Goal: Information Seeking & Learning: Check status

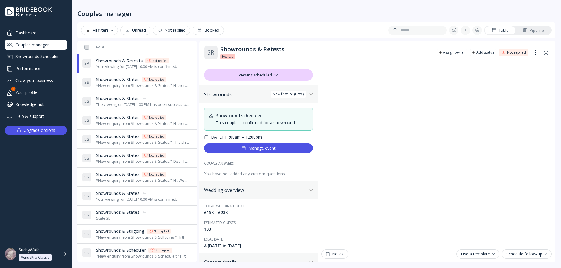
click at [121, 193] on span "Showrounds & States" at bounding box center [118, 193] width 44 height 6
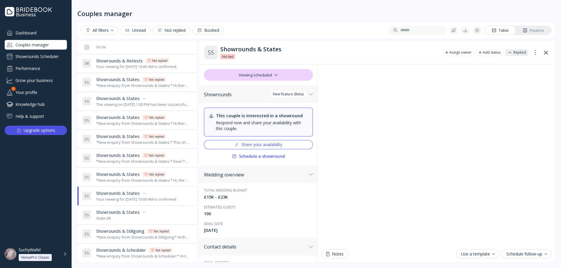
click at [120, 216] on div "State 2B" at bounding box center [121, 219] width 51 height 6
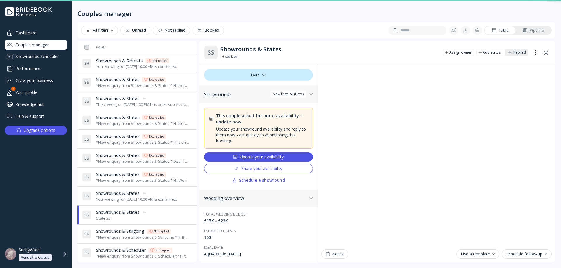
click at [117, 199] on div "Your viewing for [DATE] 10:00 AM is confirmed." at bounding box center [136, 200] width 81 height 6
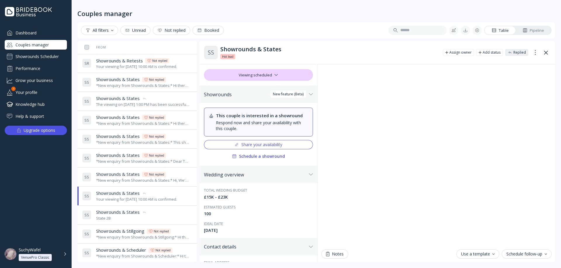
click at [121, 180] on div "*New enquiry from Showrounds & States:* Hi, We're interested in your venue! Can…" at bounding box center [143, 181] width 94 height 6
click at [120, 200] on div "Your viewing for [DATE] 10:00 AM is confirmed." at bounding box center [136, 200] width 81 height 6
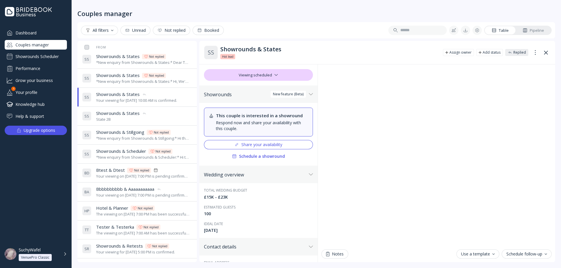
scroll to position [29, 0]
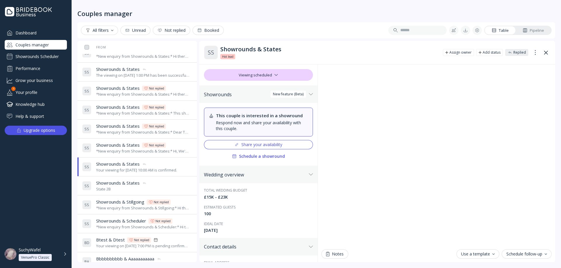
click at [132, 202] on span "Showrounds & Stillgoing" at bounding box center [120, 202] width 48 height 6
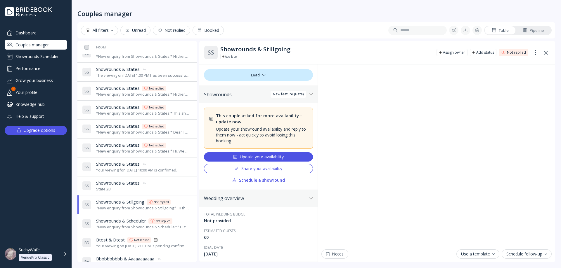
click at [133, 192] on div "State 2B" at bounding box center [121, 190] width 51 height 6
click at [136, 176] on td "S S Showrounds & States Showrounds & States Your viewing for [DATE] 10:00 AM is…" at bounding box center [148, 167] width 136 height 19
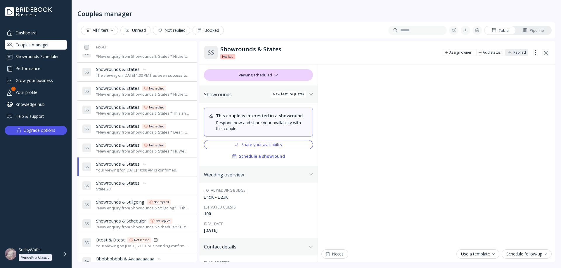
click at [131, 160] on div "S S Showrounds & States Showrounds & States Your viewing for [DATE] 10:00 AM is…" at bounding box center [136, 167] width 108 height 16
click at [130, 150] on div "*New enquiry from Showrounds & States:* Hi, We're interested in your venue! Can…" at bounding box center [143, 152] width 94 height 6
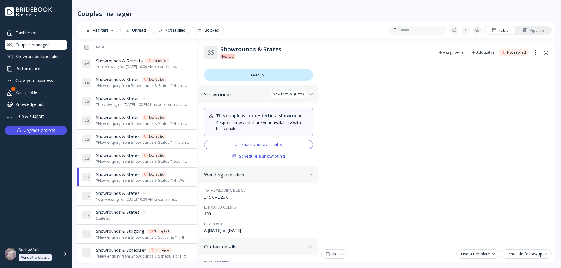
click at [131, 150] on td "S S Showrounds & States Showrounds & States Not replied *New enquiry from Showr…" at bounding box center [148, 158] width 136 height 19
click at [131, 143] on div "*New enquiry from Showrounds & States:* This should trigger State 2B. Request m…" at bounding box center [143, 143] width 94 height 6
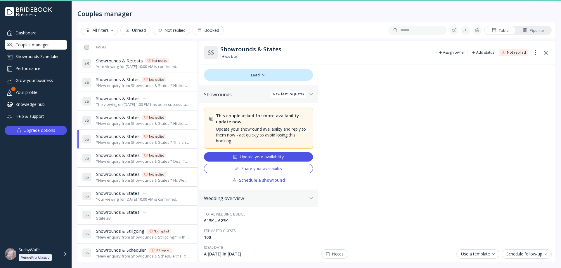
click at [123, 120] on span "Showrounds & States" at bounding box center [118, 118] width 44 height 6
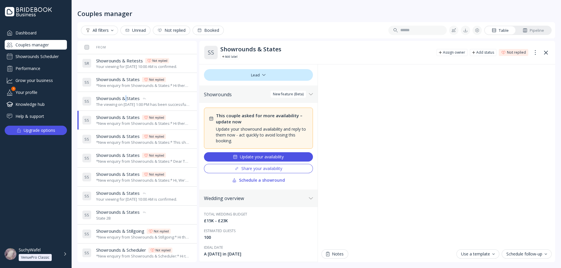
click at [126, 99] on span "Showrounds & States" at bounding box center [118, 99] width 44 height 6
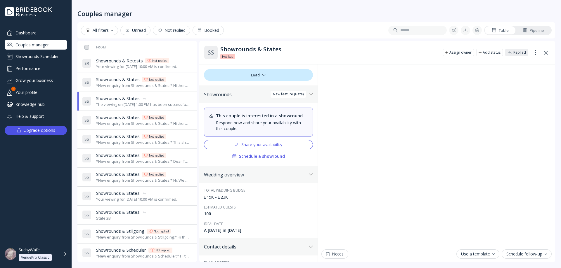
click at [114, 85] on div "*New enquiry from Showrounds & States:* Hi there! We were hoping to use the Bri…" at bounding box center [143, 86] width 94 height 6
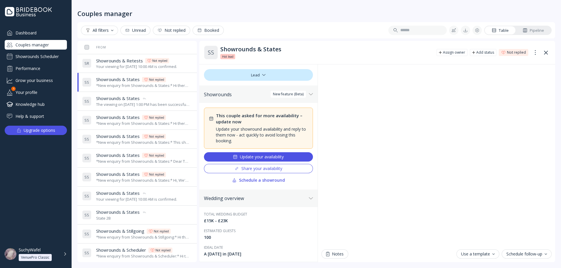
click at [113, 159] on div "*New enquiry from Showrounds & States:* Dear Team, Your venue has caught our ey…" at bounding box center [143, 162] width 94 height 6
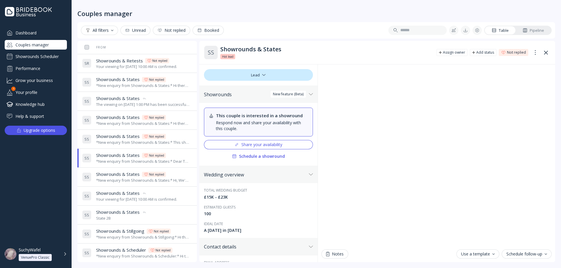
click at [113, 182] on div "*New enquiry from Showrounds & States:* Hi, We're interested in your venue! Can…" at bounding box center [143, 181] width 94 height 6
click at [112, 200] on div "Your viewing for [DATE] 10:00 AM is confirmed." at bounding box center [136, 200] width 81 height 6
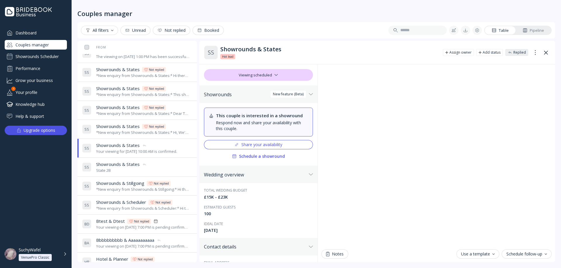
scroll to position [58, 0]
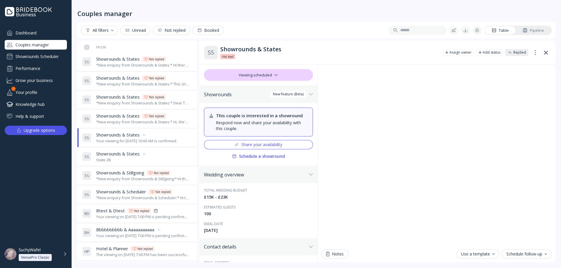
click at [138, 63] on div "*New enquiry from Showrounds & States:* Hi there! We were hoping to use the Bri…" at bounding box center [143, 66] width 94 height 6
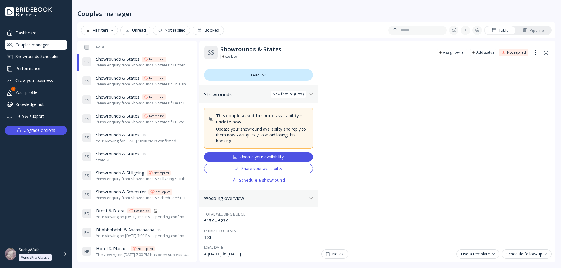
click at [120, 84] on div "*New enquiry from Showrounds & States:* This should trigger State 2B. Request m…" at bounding box center [143, 85] width 94 height 6
click at [118, 98] on span "Showrounds & States" at bounding box center [118, 97] width 44 height 6
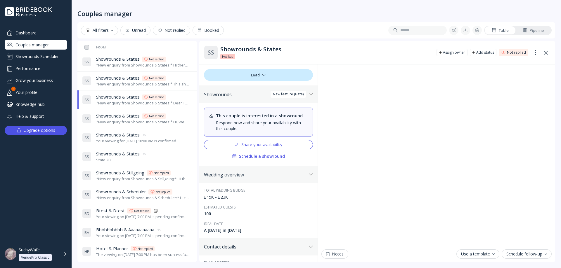
click at [115, 120] on div "*New enquiry from Showrounds & States:* Hi, We're interested in your venue! Can…" at bounding box center [143, 122] width 94 height 6
click at [113, 144] on div "Your viewing for [DATE] 10:00 AM is confirmed." at bounding box center [136, 141] width 81 height 6
click at [115, 160] on div "State 2B" at bounding box center [121, 160] width 51 height 6
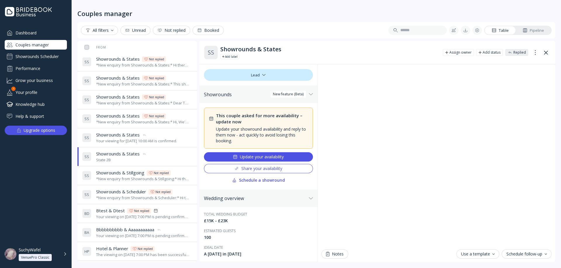
click at [129, 88] on div "S S Showrounds & States Showrounds & States Not replied *New enquiry from Showr…" at bounding box center [136, 81] width 108 height 16
click at [131, 63] on div "*New enquiry from Showrounds & States:* Hi there! We were hoping to use the Bri…" at bounding box center [143, 66] width 94 height 6
click at [120, 90] on td "S S Showrounds & States Showrounds & States Not replied *New enquiry from Showr…" at bounding box center [148, 81] width 136 height 19
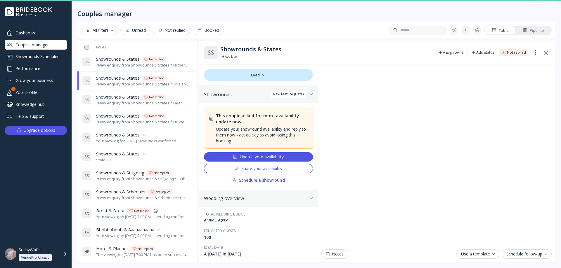
click at [122, 113] on div "S S Showrounds & States Showrounds & States Not replied *New enquiry from Showr…" at bounding box center [136, 119] width 108 height 16
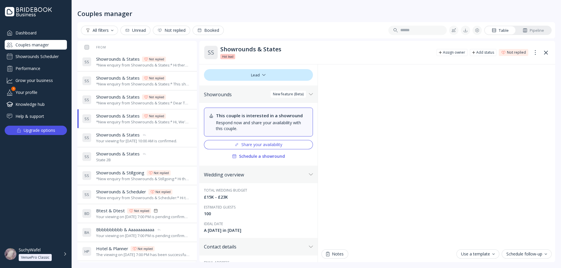
click at [123, 97] on span "Showrounds & States" at bounding box center [118, 97] width 44 height 6
click at [131, 76] on span "Showrounds & States" at bounding box center [118, 78] width 44 height 6
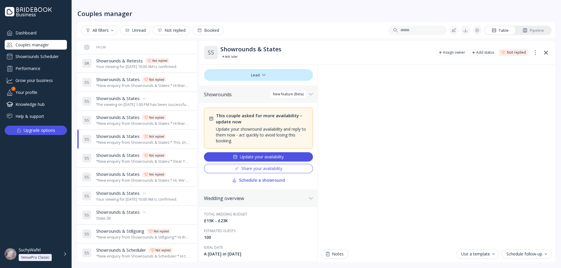
click at [127, 59] on span "Showrounds & Retests" at bounding box center [119, 61] width 47 height 6
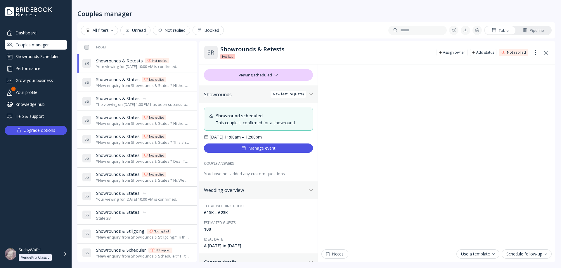
click at [124, 79] on span "Showrounds & States" at bounding box center [118, 80] width 44 height 6
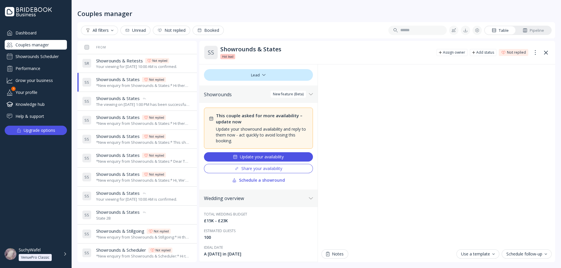
click at [127, 102] on div "The viewing on [DATE] 1:00 PM has been successfully cancelled by SuchyWafel." at bounding box center [143, 105] width 94 height 6
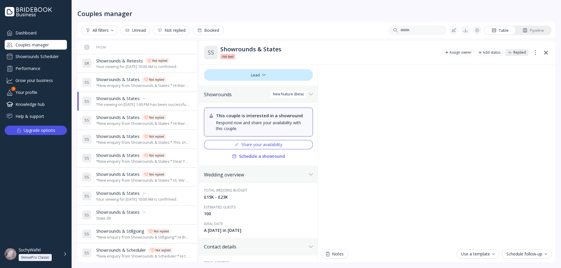
click at [126, 82] on span "Showrounds & States" at bounding box center [118, 80] width 44 height 6
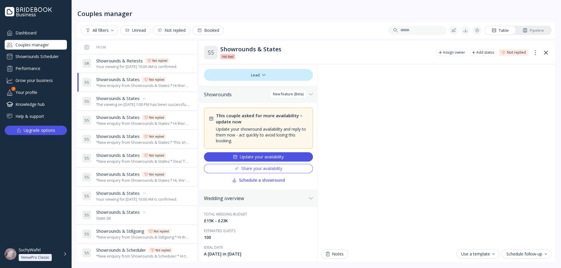
click at [115, 159] on div "*New enquiry from Showrounds & States:* Dear Team, Your venue has caught our ey…" at bounding box center [143, 162] width 94 height 6
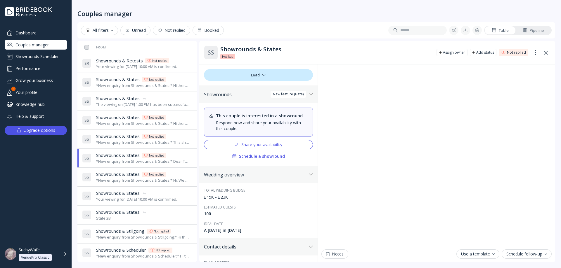
click at [118, 138] on span "Showrounds & States" at bounding box center [118, 137] width 44 height 6
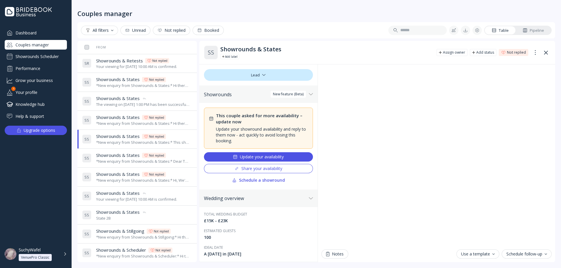
click at [128, 119] on span "Showrounds & States" at bounding box center [118, 118] width 44 height 6
click at [130, 103] on div "The viewing on [DATE] 1:00 PM has been successfully cancelled by SuchyWafel." at bounding box center [143, 105] width 94 height 6
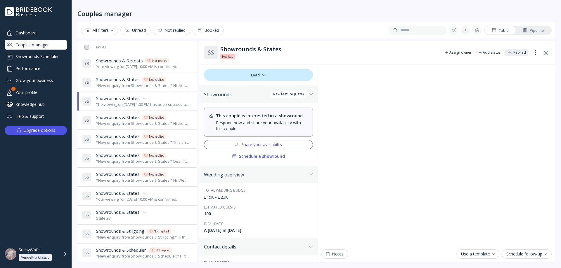
click at [124, 179] on div "*New enquiry from Showrounds & States:* Hi, We're interested in your venue! Can…" at bounding box center [143, 181] width 94 height 6
click at [119, 157] on span "Showrounds & States" at bounding box center [118, 155] width 44 height 6
click at [117, 191] on span "Showrounds & States" at bounding box center [118, 193] width 44 height 6
